Goal: Information Seeking & Learning: Learn about a topic

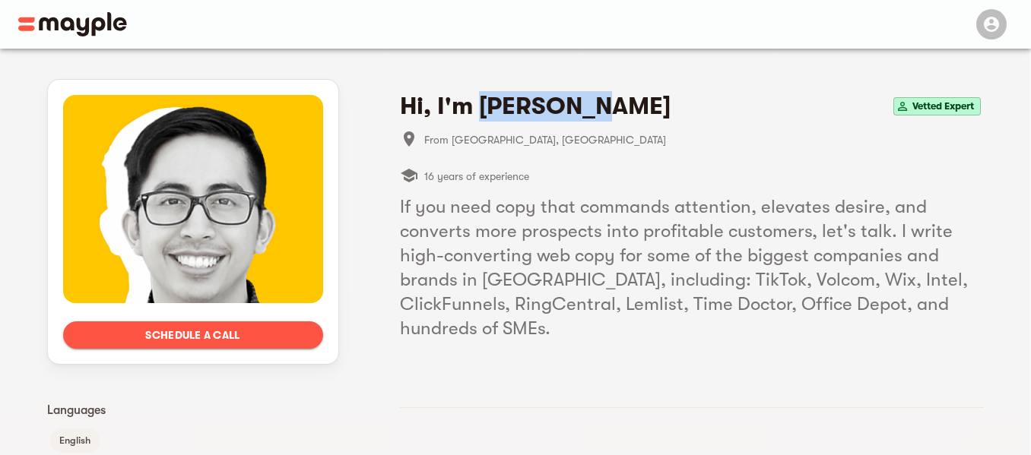
drag, startPoint x: 479, startPoint y: 102, endPoint x: 583, endPoint y: 115, distance: 104.9
click at [583, 115] on div "Hi, I'm [PERSON_NAME] Vetted Expert" at bounding box center [692, 106] width 584 height 30
copy h4 "[PERSON_NAME]"
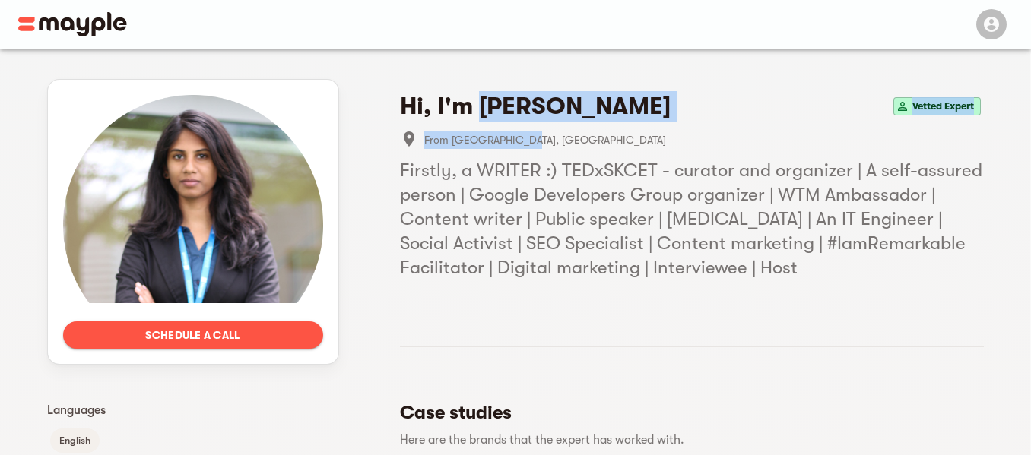
drag, startPoint x: 480, startPoint y: 109, endPoint x: 528, endPoint y: 138, distance: 54.9
click at [528, 138] on div "Hi, I'm Dhivya K. Vetted Expert From Chennai, India Firstly, a WRITER :) TEDxSK…" at bounding box center [692, 185] width 584 height 189
copy div "Dhivya K. Vetted Expert From Chennai, India"
